Goal: Task Accomplishment & Management: Use online tool/utility

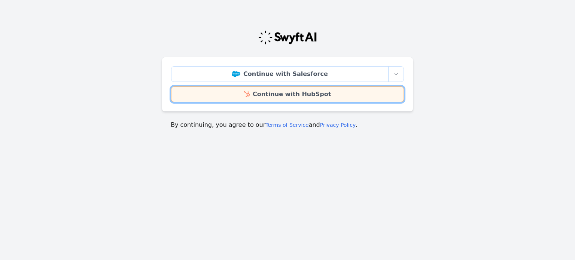
click at [273, 94] on link "Continue with HubSpot" at bounding box center [287, 94] width 233 height 16
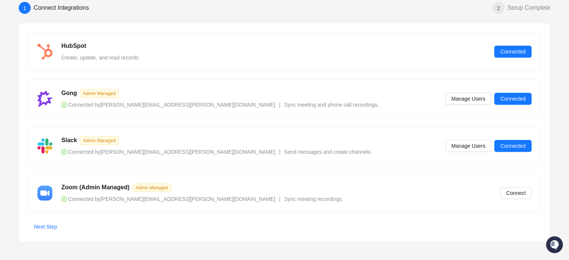
scroll to position [54, 0]
click at [519, 194] on span "Connect" at bounding box center [515, 193] width 19 height 8
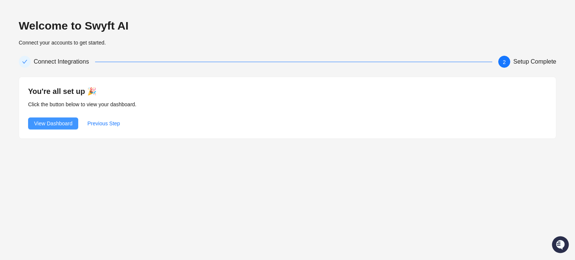
click at [61, 123] on span "View Dashboard" at bounding box center [53, 123] width 38 height 8
